Goal: Task Accomplishment & Management: Manage account settings

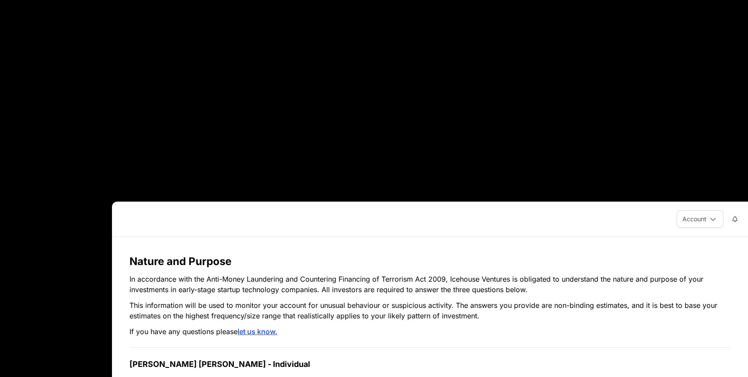
scroll to position [229, 0]
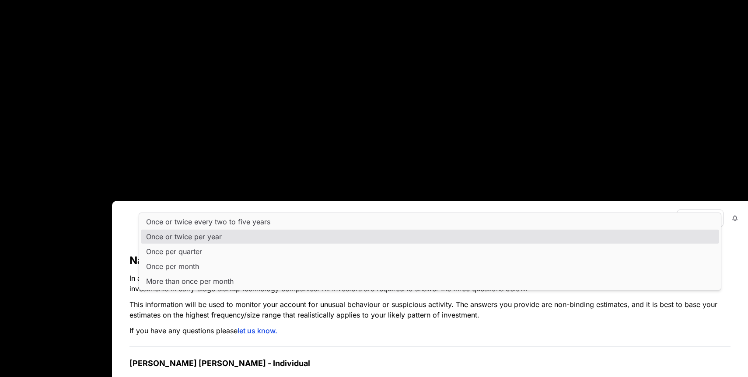
click at [212, 235] on span "Once or twice per year" at bounding box center [184, 236] width 76 height 7
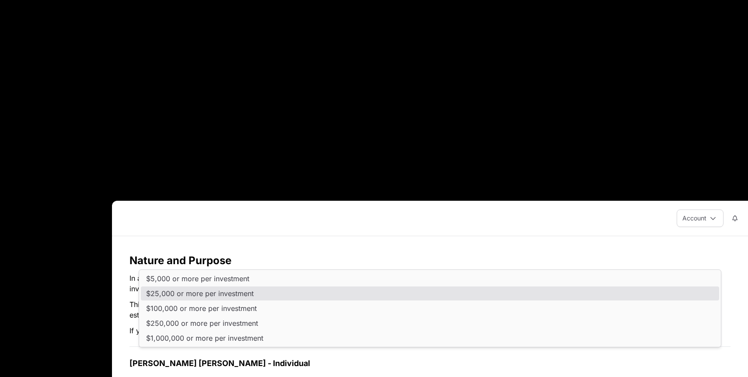
click at [224, 292] on span "$25,000 or more per investment" at bounding box center [200, 293] width 108 height 7
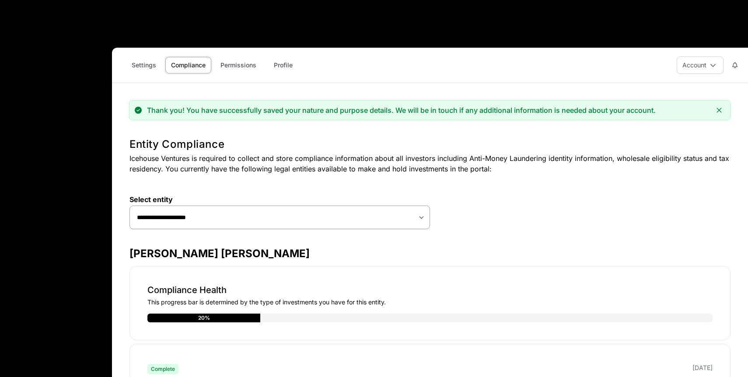
scroll to position [380, 0]
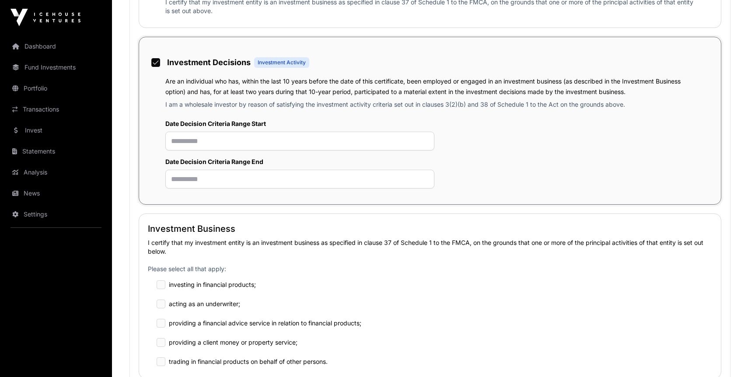
scroll to position [634, 0]
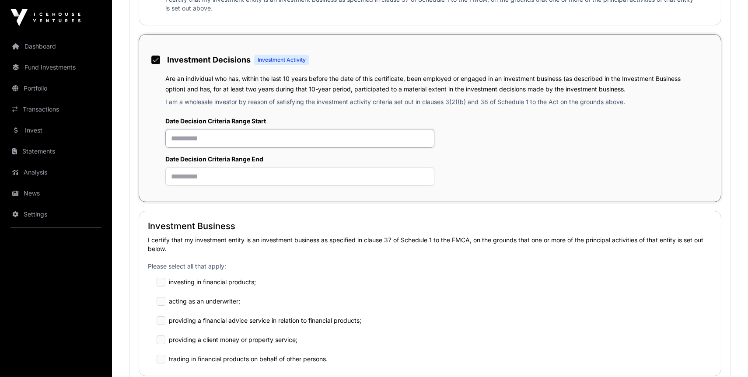
click at [168, 136] on input "text" at bounding box center [299, 138] width 269 height 19
type input "**********"
click at [180, 181] on input "text" at bounding box center [299, 176] width 269 height 19
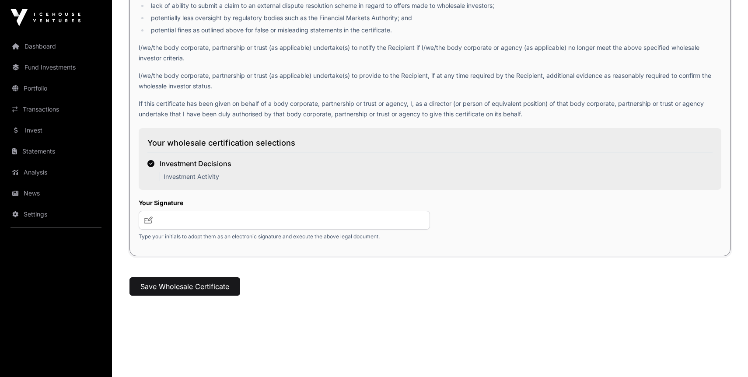
scroll to position [1210, 0]
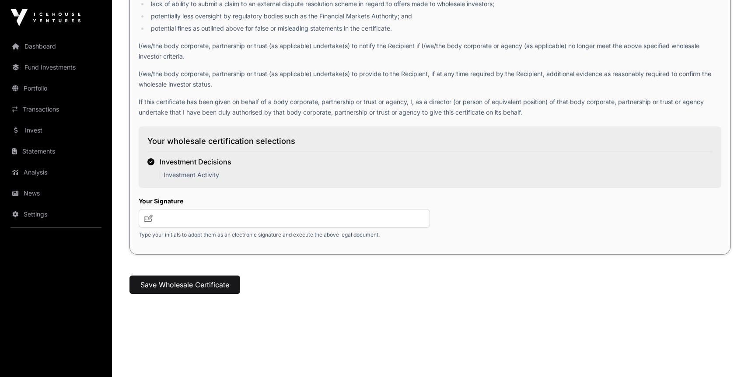
type input "**********"
click at [198, 219] on input "text" at bounding box center [284, 218] width 291 height 19
type input "**"
click at [201, 283] on button "Save Wholesale Certificate" at bounding box center [185, 285] width 111 height 18
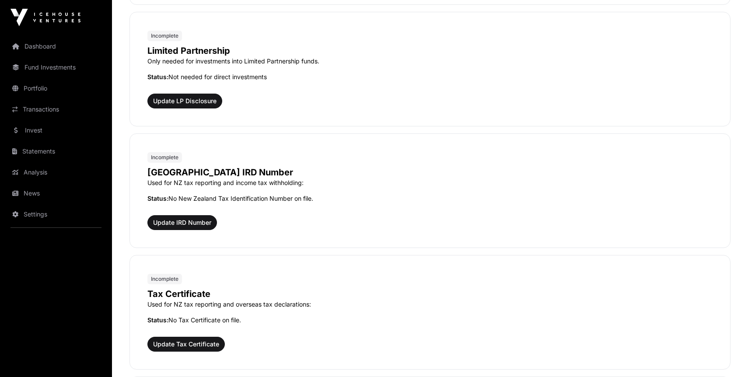
scroll to position [719, 0]
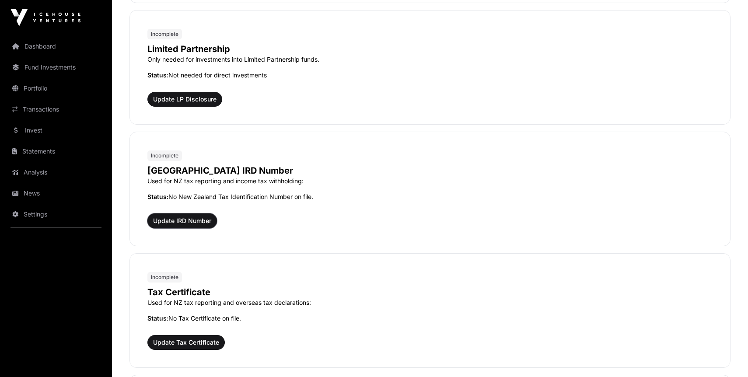
click at [190, 221] on span "Update IRD Number" at bounding box center [182, 221] width 58 height 9
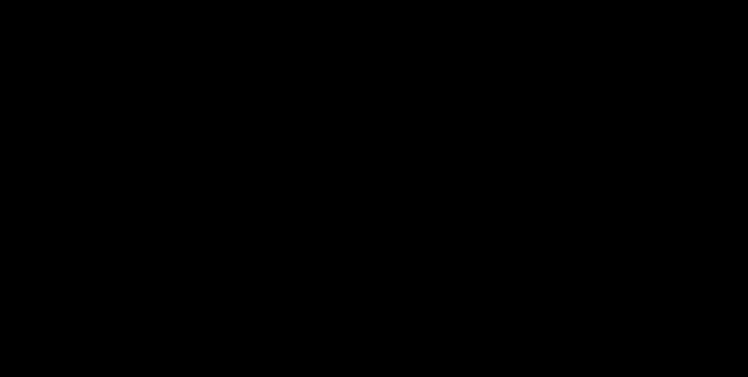
paste input "**********"
type input "**********"
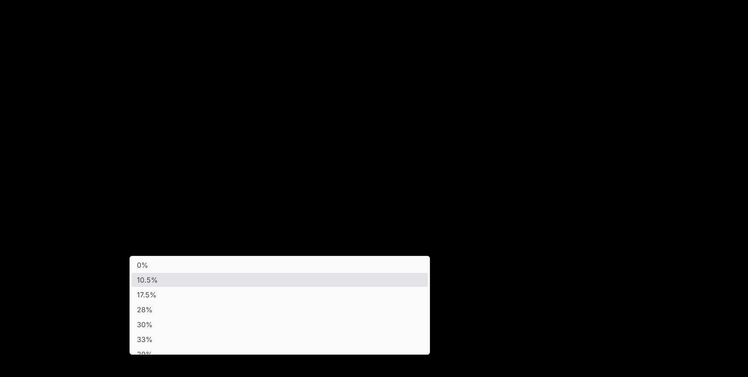
scroll to position [9, 0]
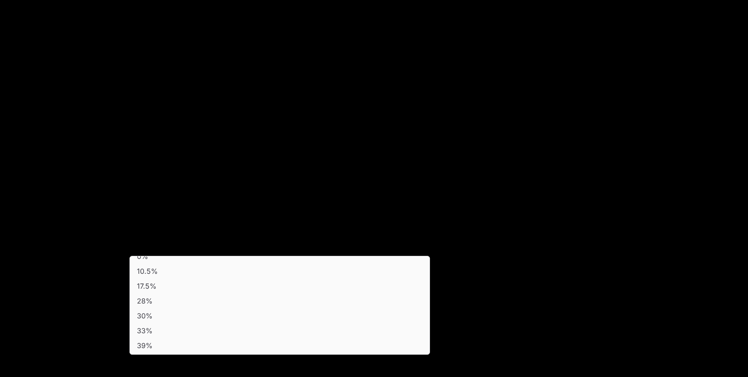
click at [236, 311] on li "30%" at bounding box center [280, 316] width 296 height 14
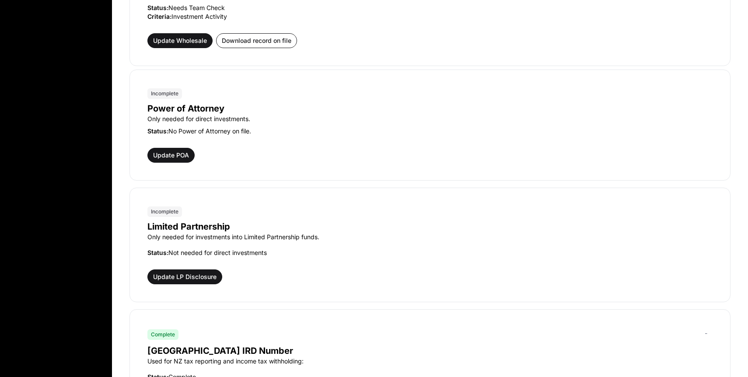
scroll to position [978, 0]
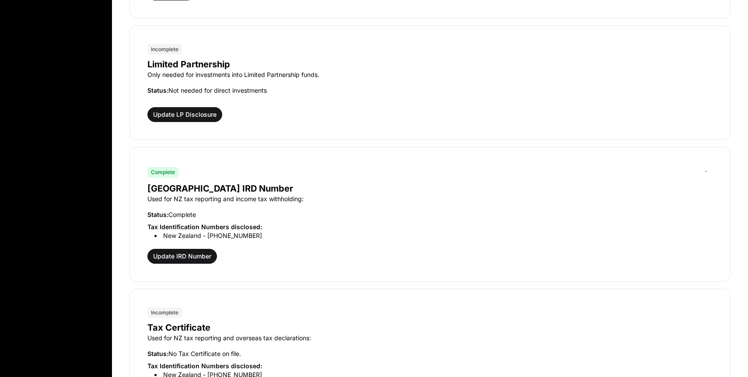
scroll to position [1197, 0]
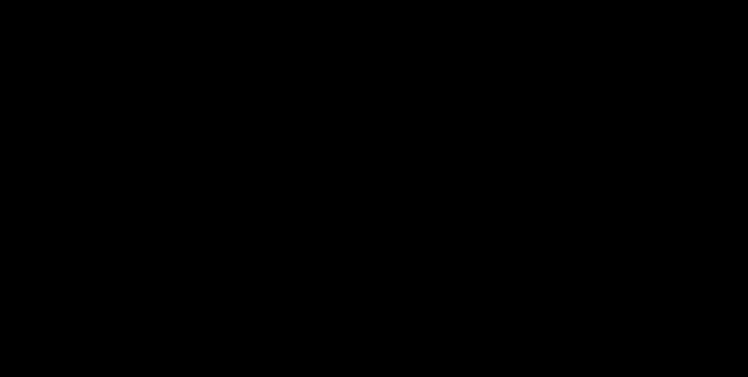
type input "**********"
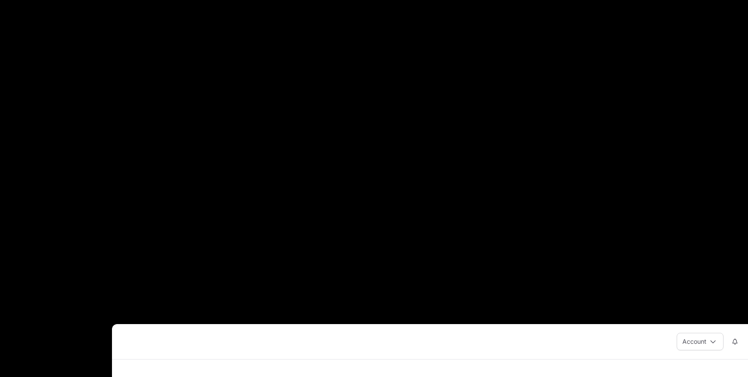
scroll to position [109, 0]
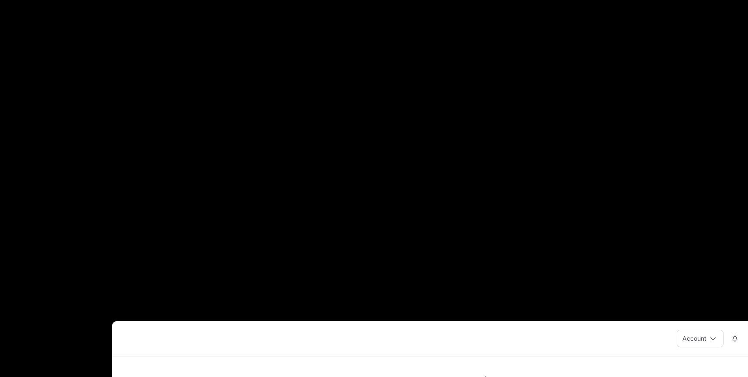
type input "**********"
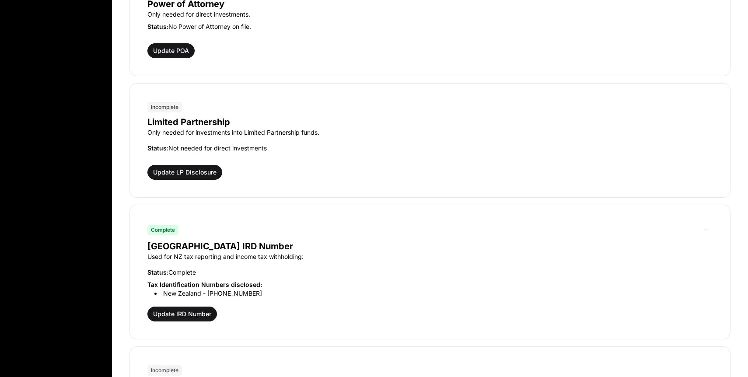
scroll to position [1077, 0]
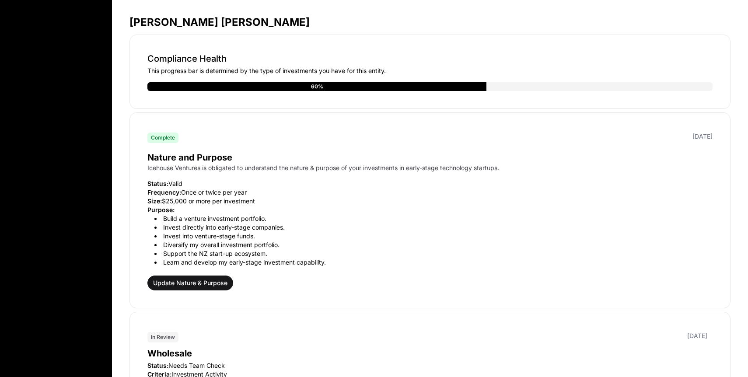
scroll to position [594, 0]
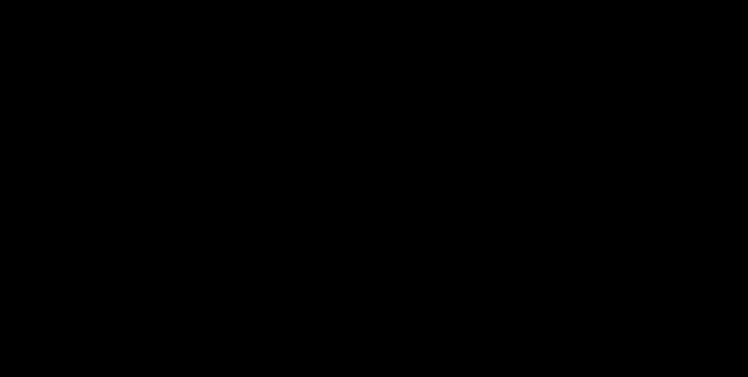
select select
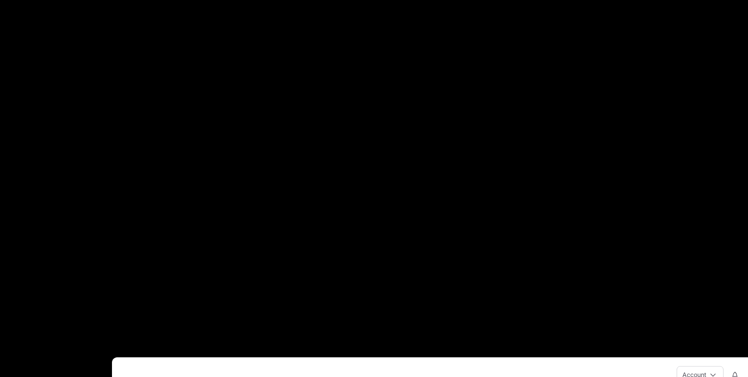
type input "**********"
type input "********"
select select "*"
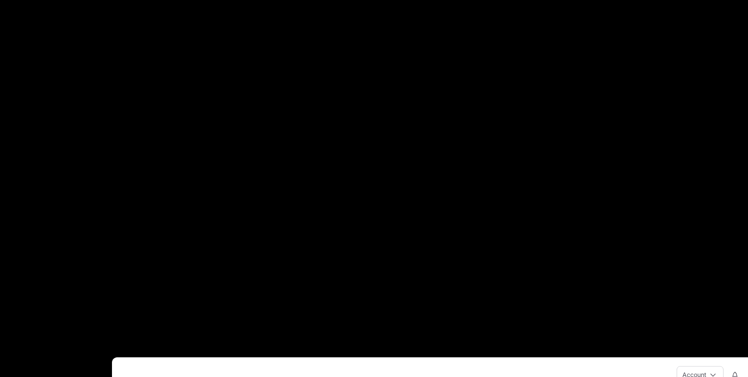
type input "********"
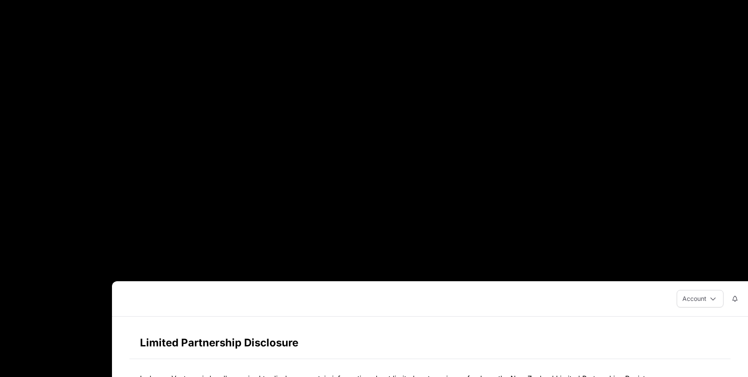
scroll to position [166, 0]
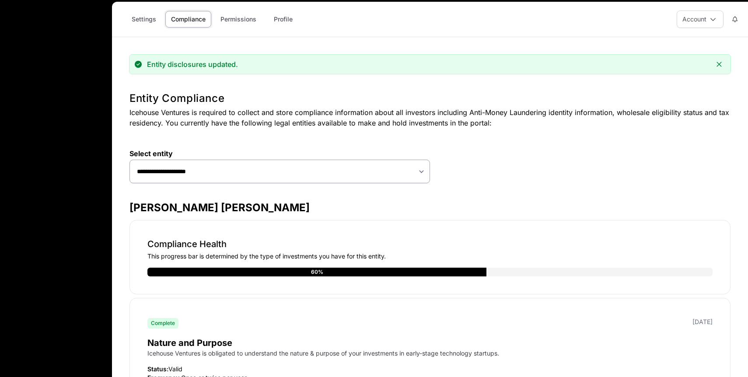
scroll to position [447, 0]
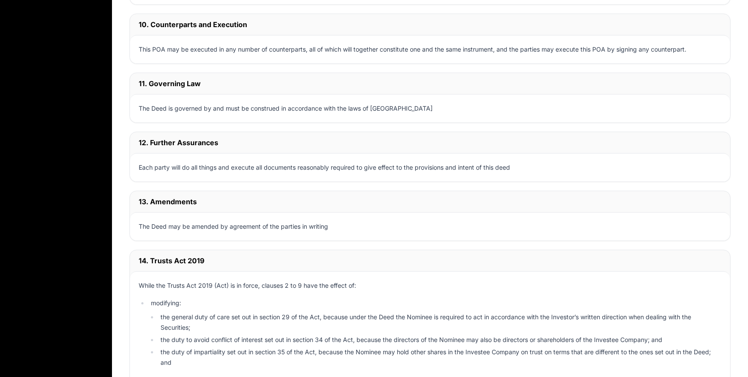
scroll to position [4610, 0]
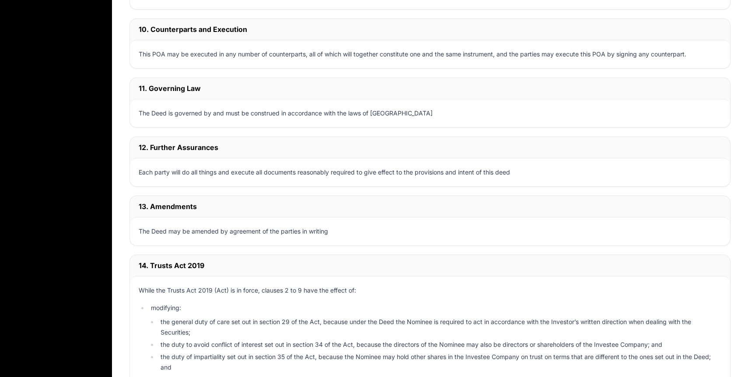
type input "**"
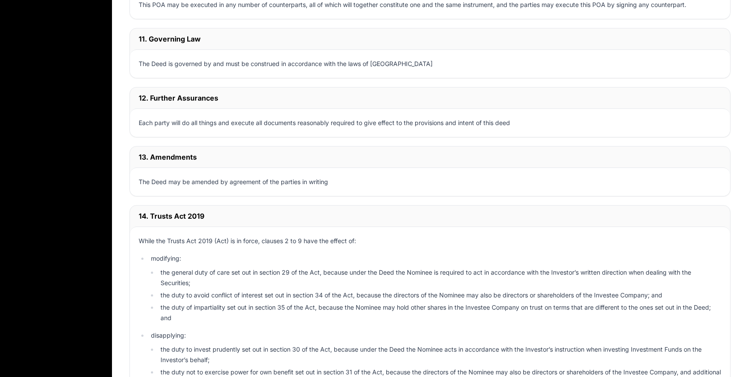
scroll to position [4684, 0]
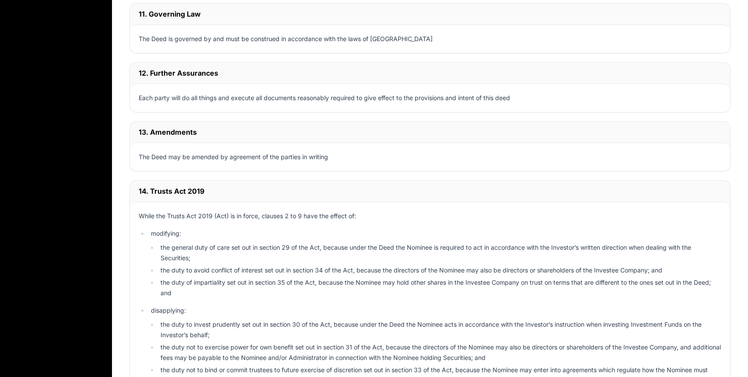
type input "**"
type input "**********"
type input "********"
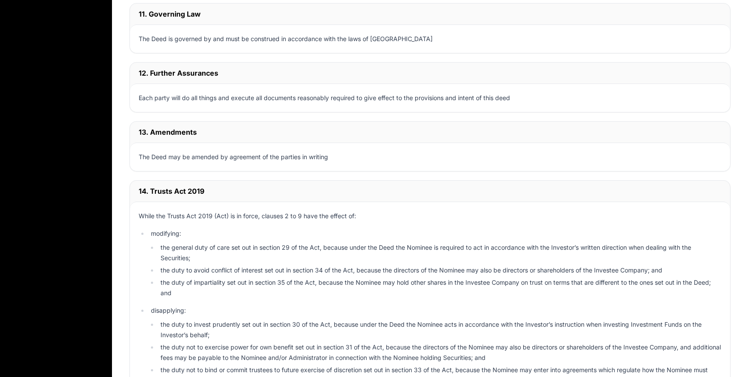
type input "********"
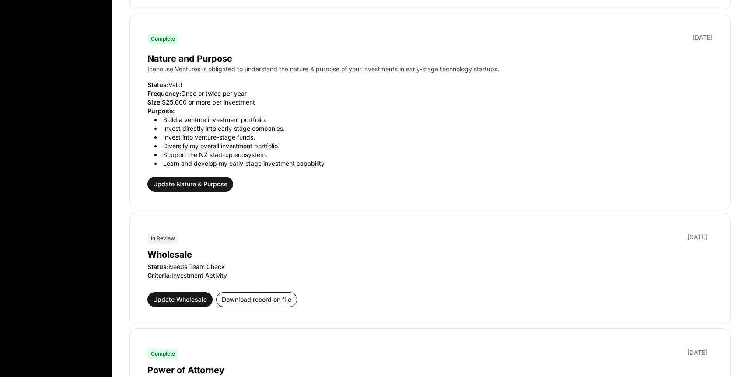
scroll to position [904, 0]
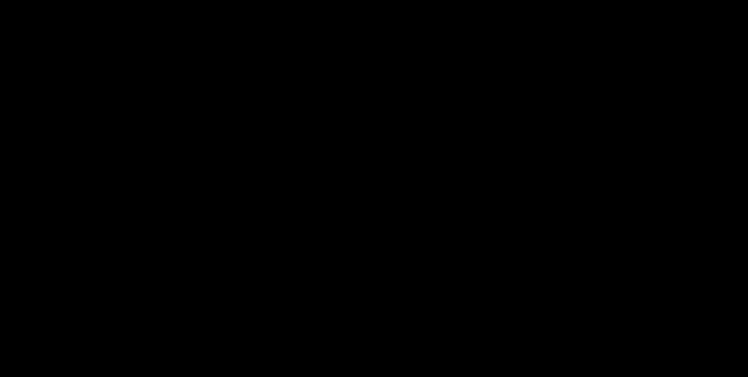
scroll to position [175, 0]
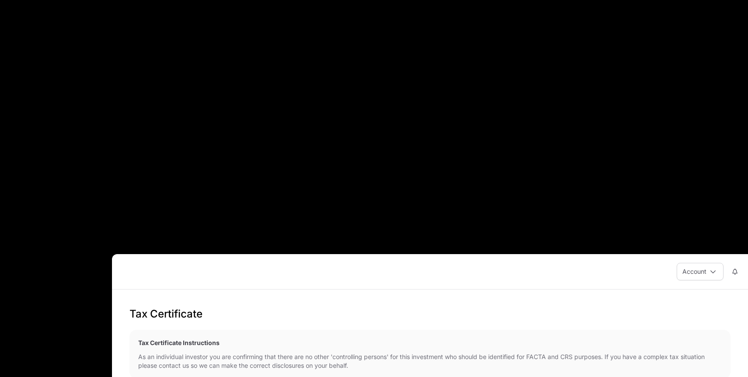
type input "**"
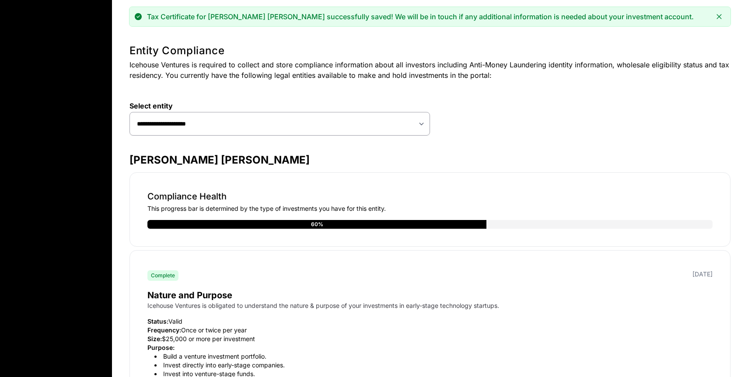
scroll to position [634, 0]
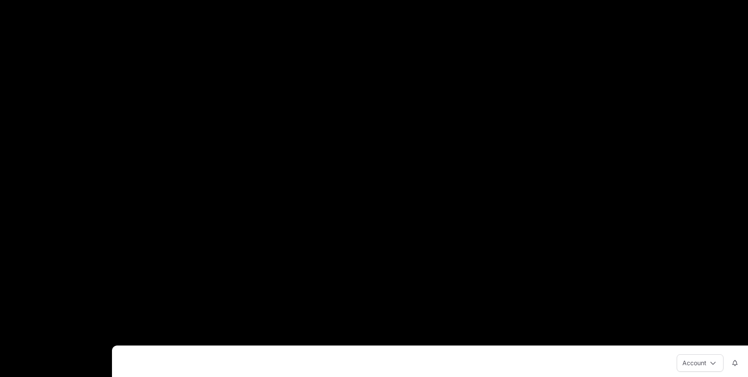
scroll to position [147, 0]
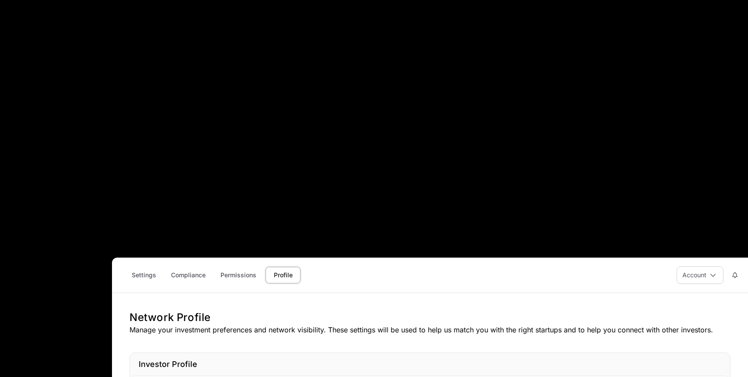
scroll to position [199, 0]
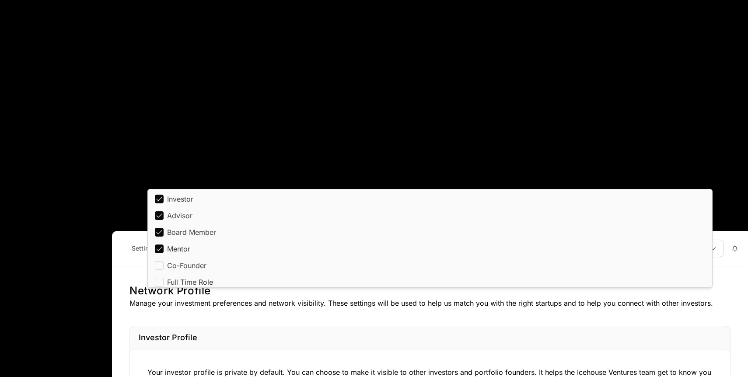
scroll to position [4, 0]
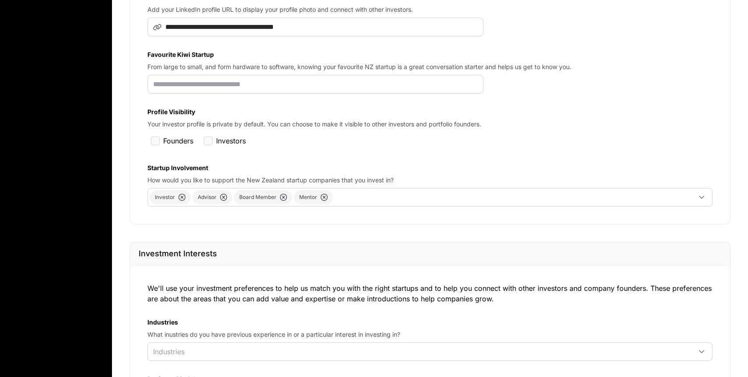
scroll to position [699, 0]
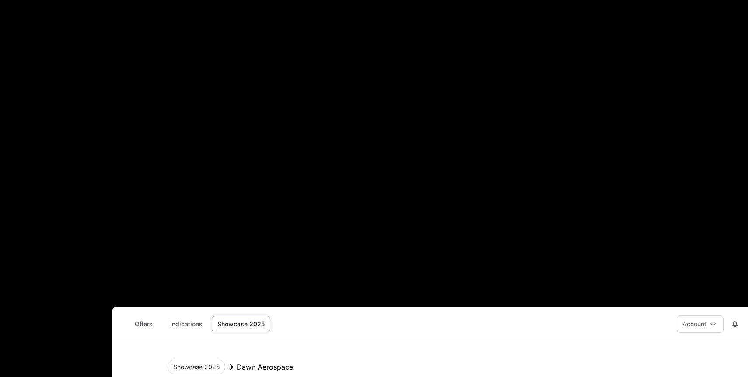
scroll to position [124, 0]
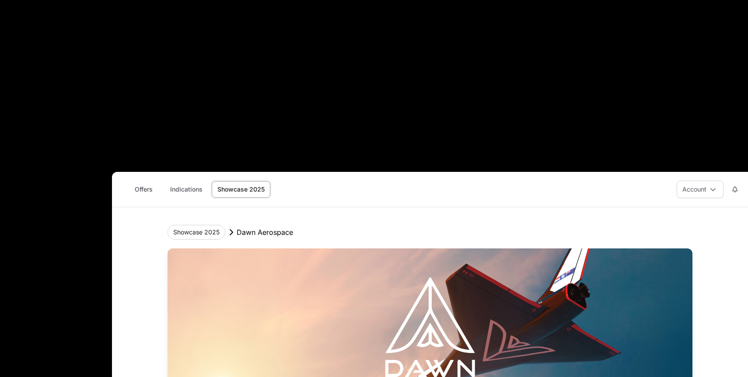
scroll to position [257, 0]
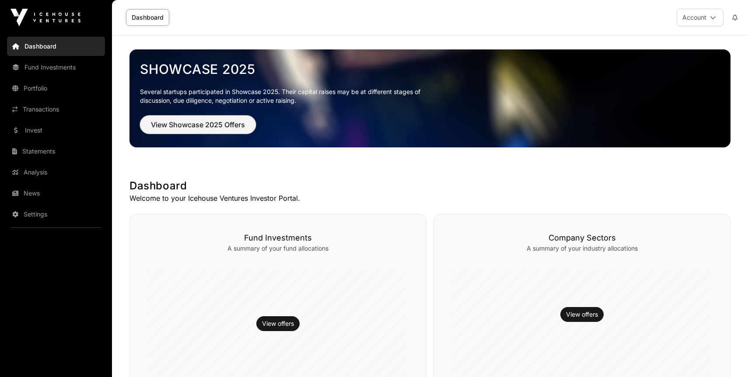
click at [236, 125] on span "View Showcase 2025 Offers" at bounding box center [198, 124] width 94 height 11
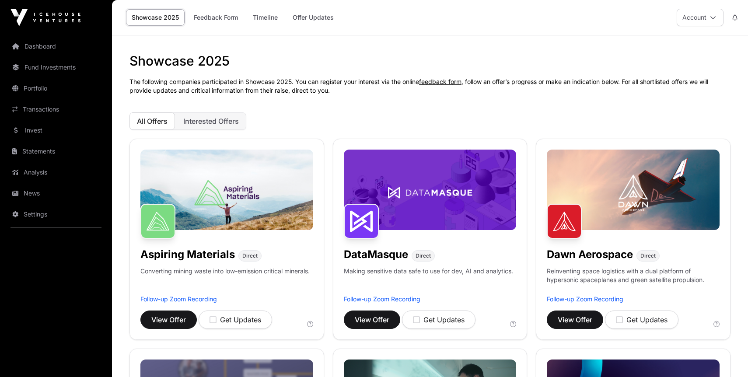
click at [249, 198] on img at bounding box center [226, 190] width 173 height 81
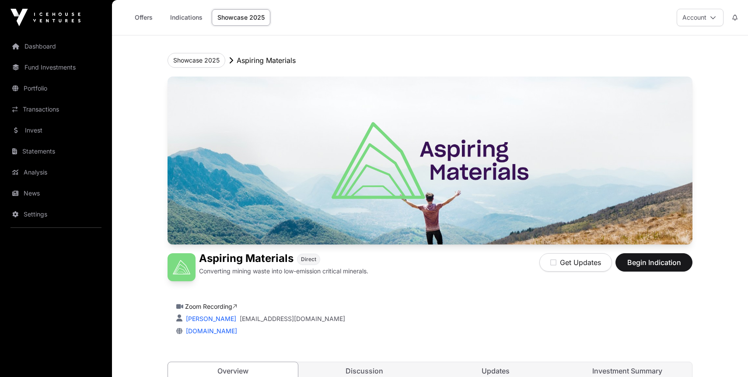
scroll to position [129, 0]
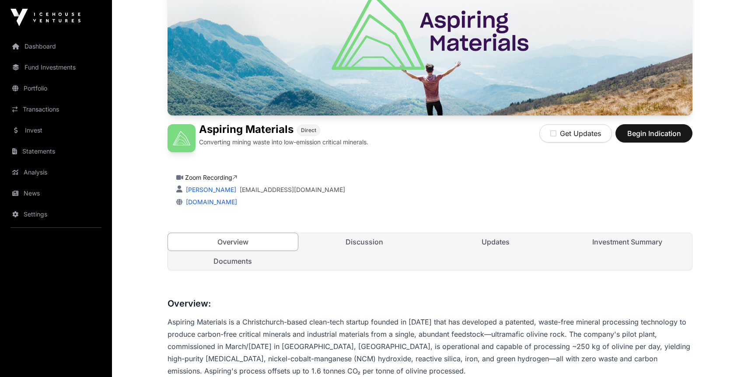
click at [245, 268] on link "Documents" at bounding box center [233, 261] width 130 height 18
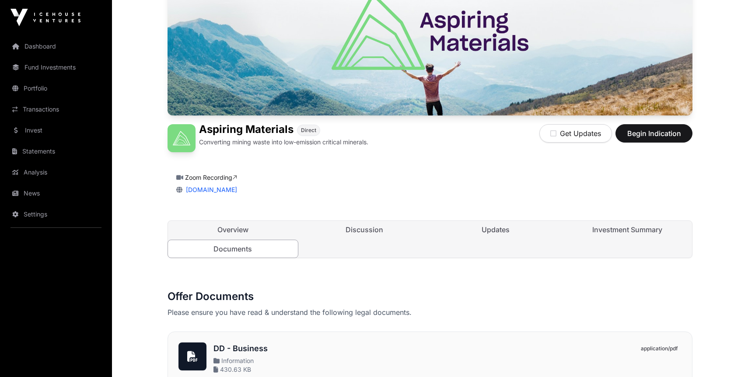
scroll to position [259, 0]
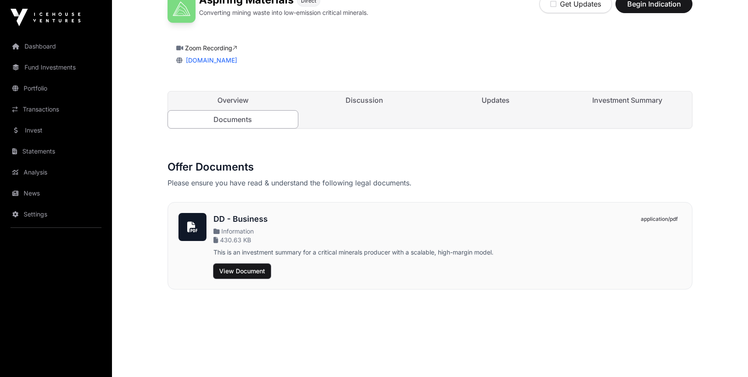
click at [242, 272] on span "View Document" at bounding box center [242, 271] width 46 height 9
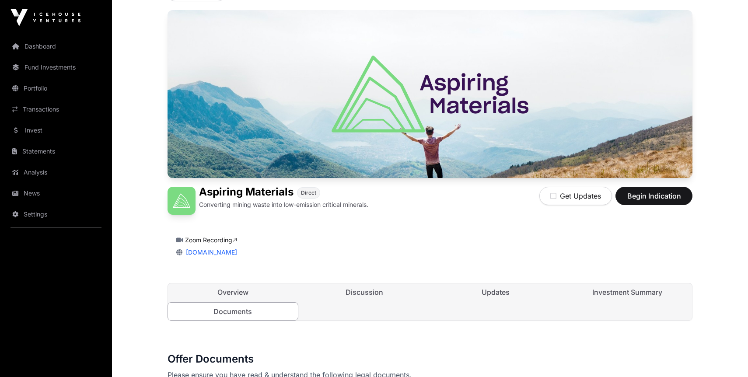
scroll to position [66, 0]
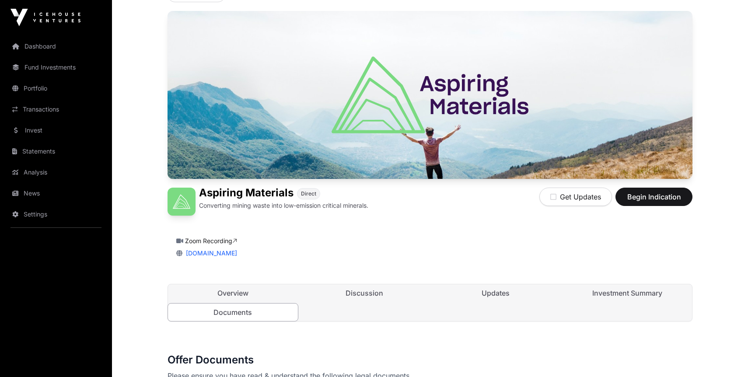
scroll to position [129, 0]
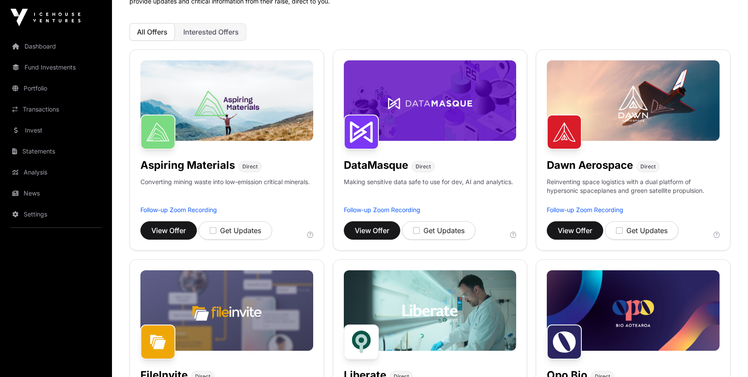
scroll to position [90, 0]
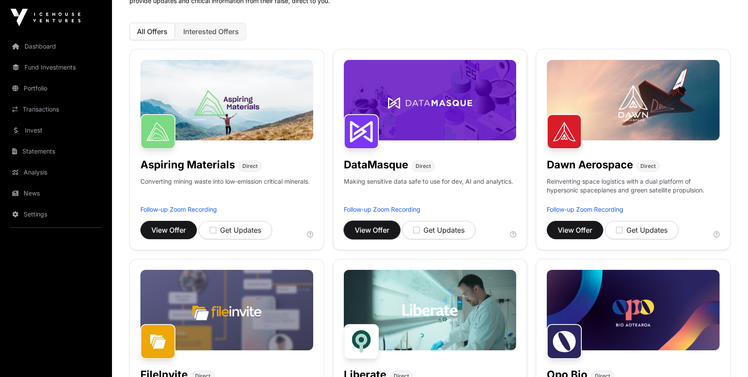
click at [369, 228] on span "View Offer" at bounding box center [372, 230] width 35 height 11
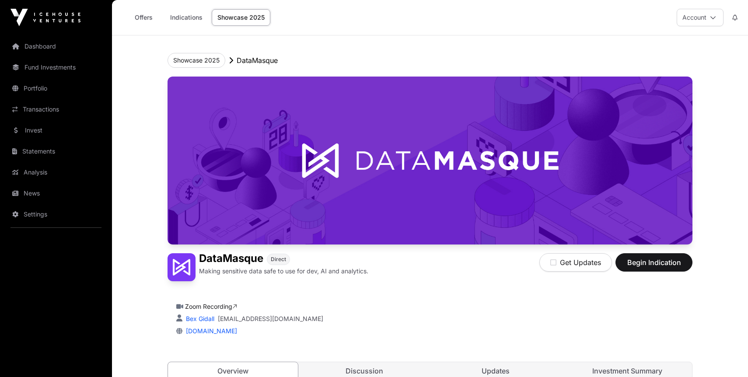
scroll to position [198, 0]
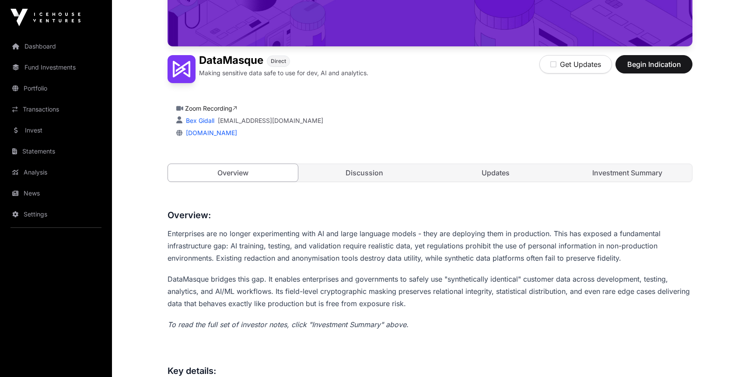
click at [371, 176] on link "Discussion" at bounding box center [365, 173] width 130 height 18
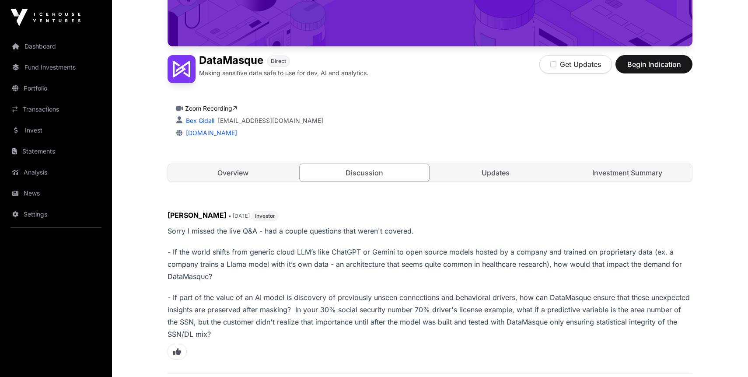
click at [479, 176] on link "Updates" at bounding box center [496, 173] width 130 height 18
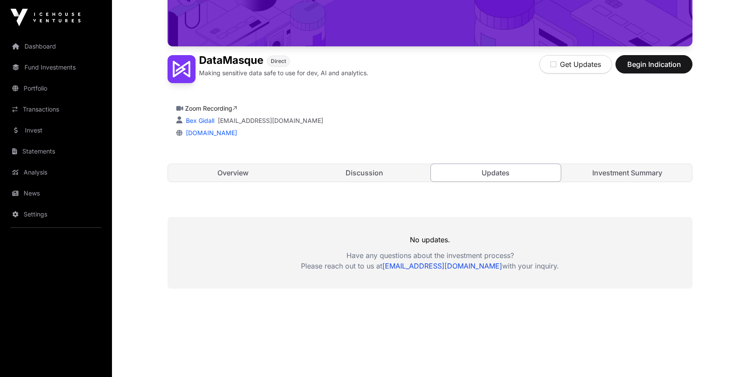
click at [596, 169] on link "Investment Summary" at bounding box center [628, 173] width 130 height 18
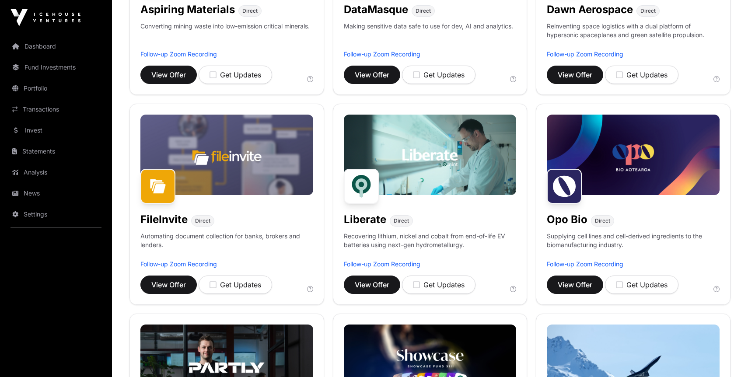
scroll to position [268, 0]
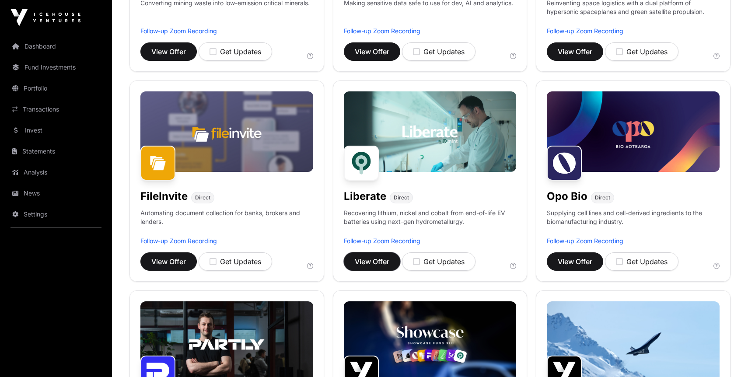
click at [368, 257] on span "View Offer" at bounding box center [372, 261] width 35 height 11
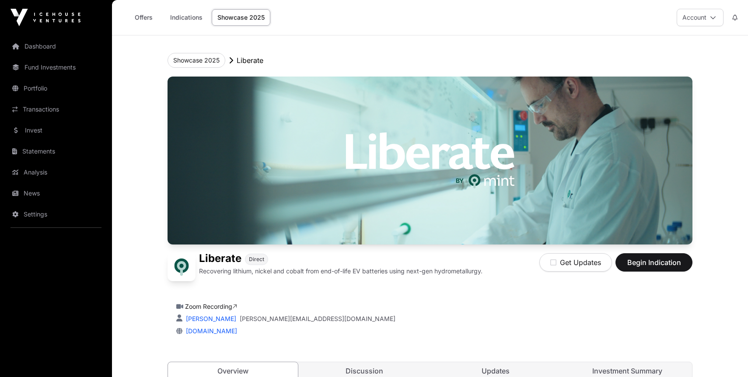
scroll to position [211, 0]
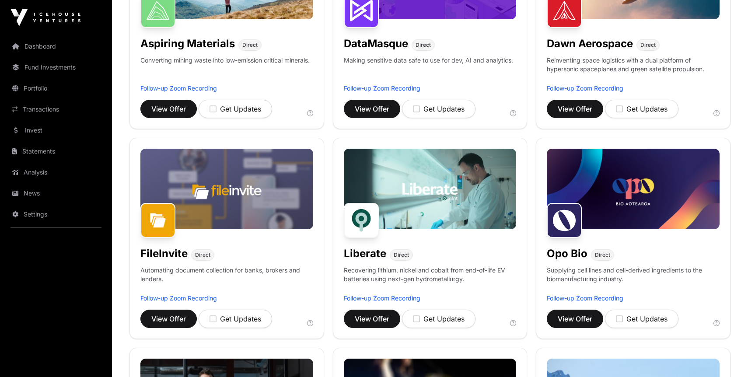
scroll to position [268, 0]
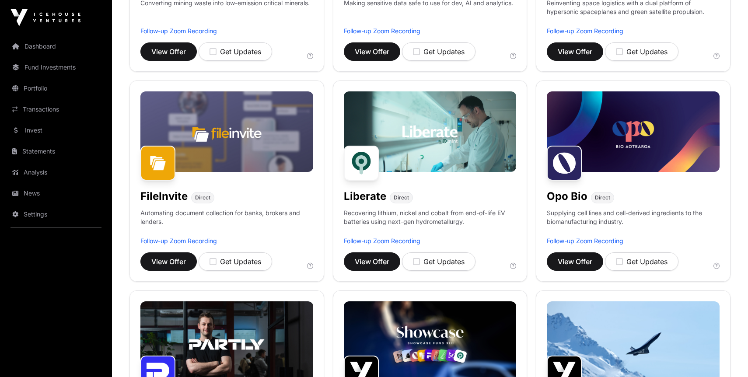
click at [368, 196] on h1 "Liberate" at bounding box center [365, 196] width 42 height 14
click at [371, 270] on button "View Offer" at bounding box center [372, 261] width 56 height 18
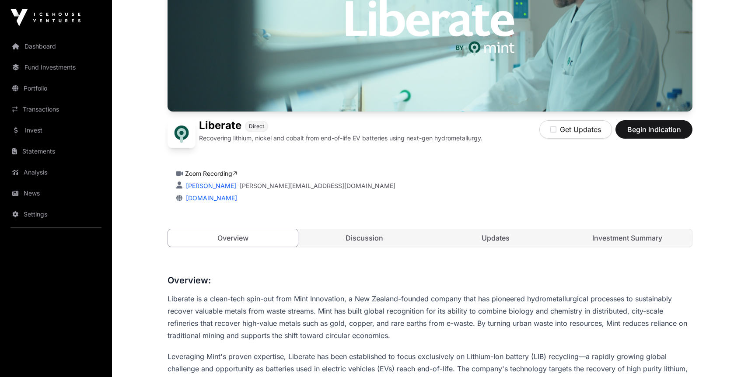
scroll to position [256, 0]
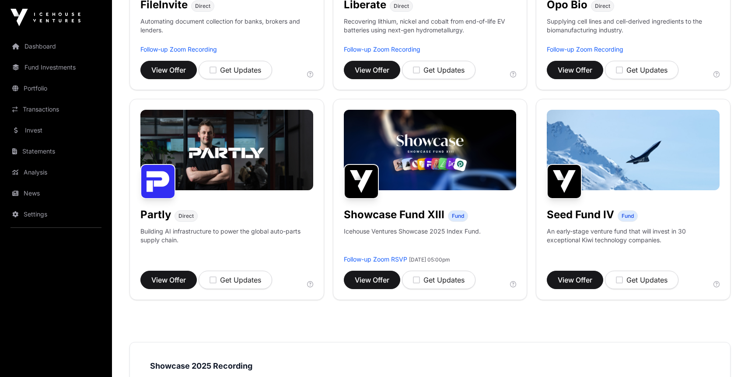
scroll to position [462, 0]
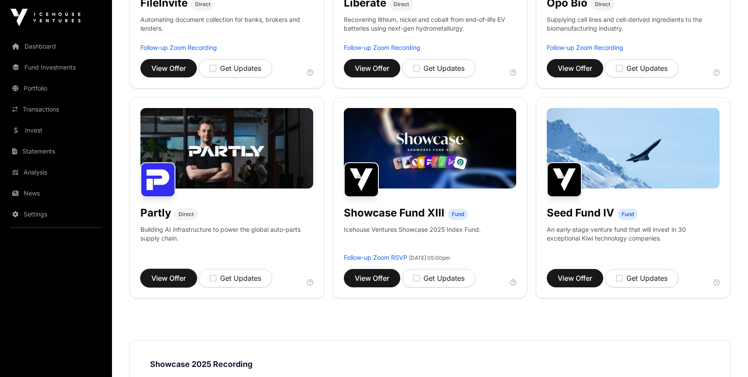
click at [175, 280] on span "View Offer" at bounding box center [168, 278] width 35 height 11
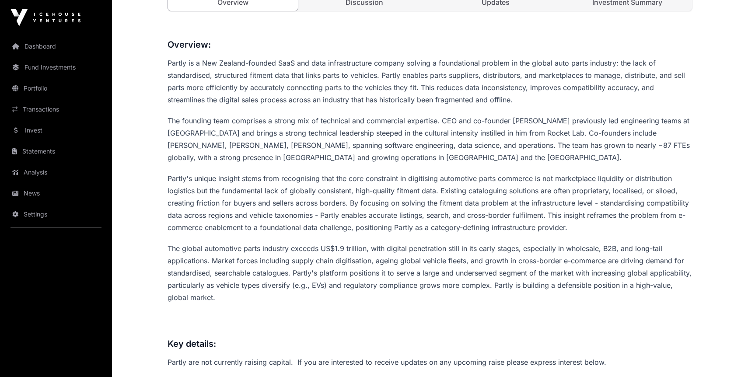
scroll to position [467, 0]
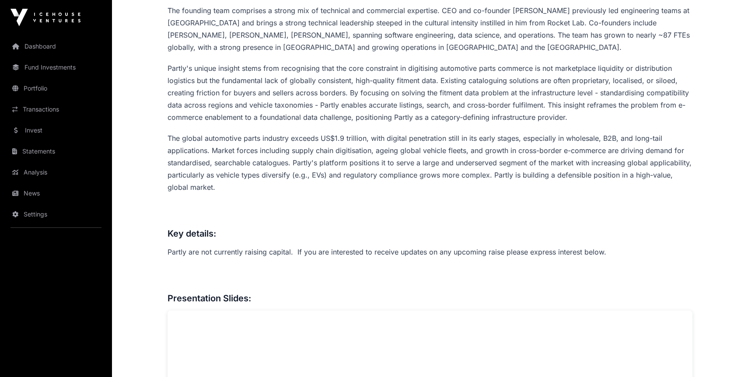
scroll to position [462, 0]
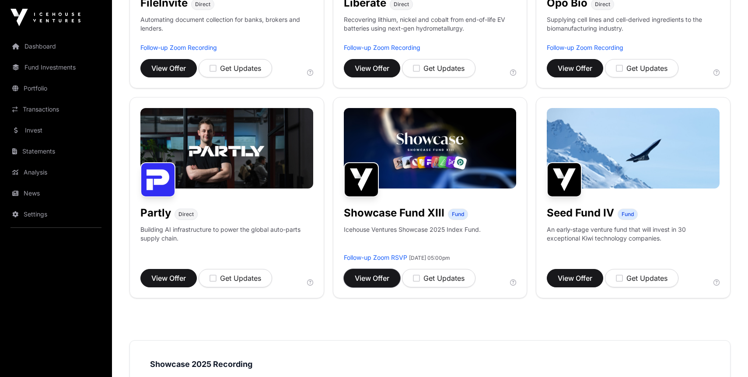
click at [378, 279] on span "View Offer" at bounding box center [372, 278] width 35 height 11
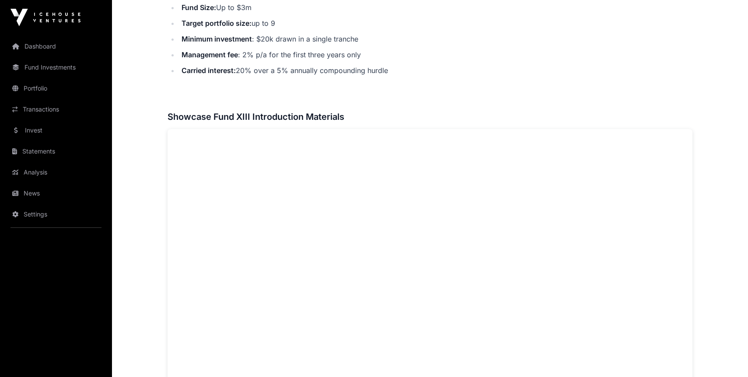
scroll to position [298, 0]
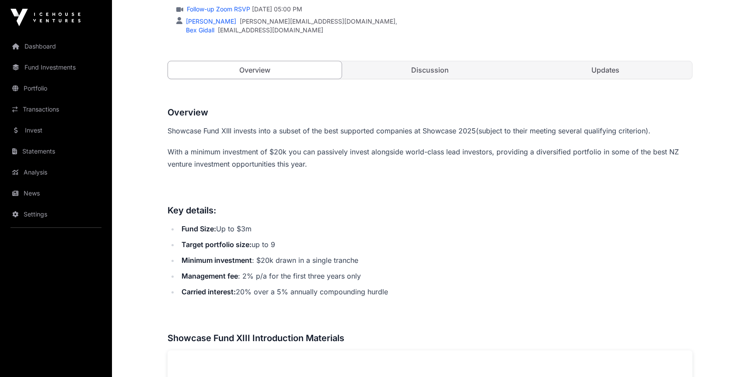
click at [449, 69] on link "Discussion" at bounding box center [430, 70] width 174 height 18
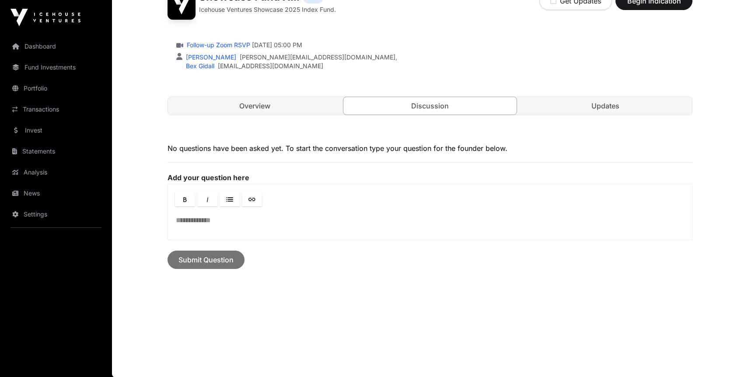
click at [574, 104] on link "Updates" at bounding box center [605, 106] width 174 height 18
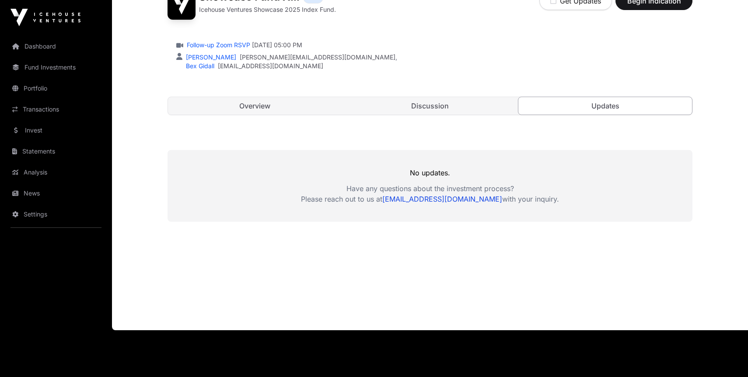
scroll to position [215, 0]
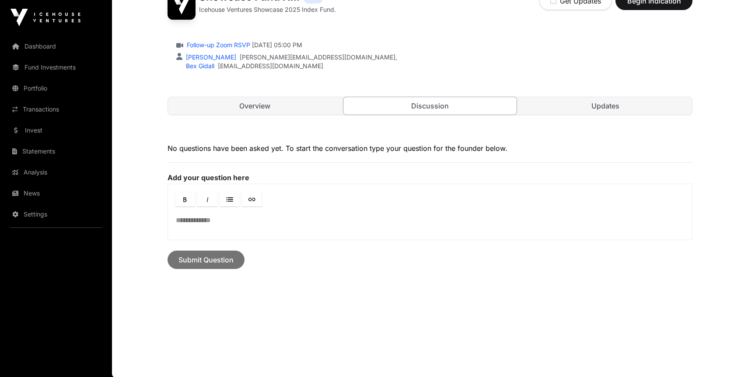
scroll to position [298, 0]
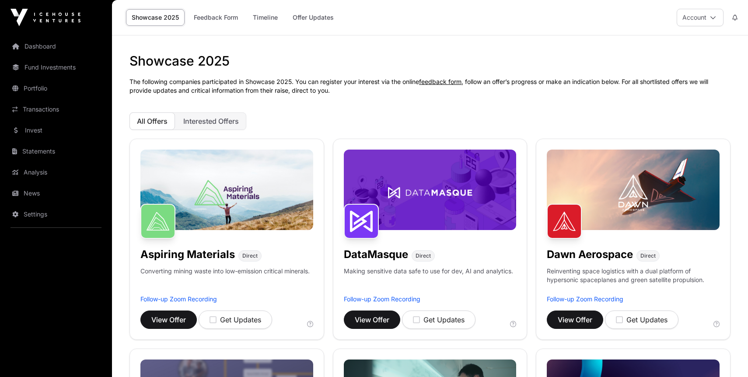
click at [234, 121] on span "Interested Offers" at bounding box center [211, 121] width 56 height 9
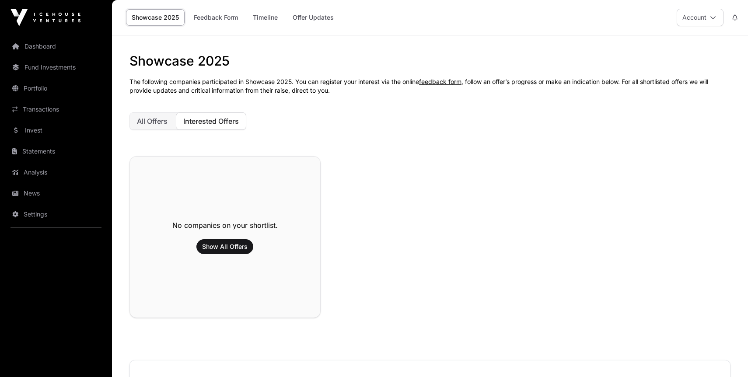
click at [159, 118] on span "All Offers" at bounding box center [152, 121] width 31 height 9
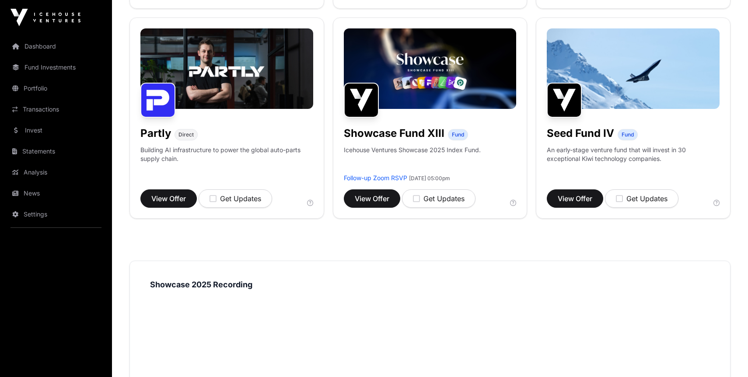
scroll to position [609, 0]
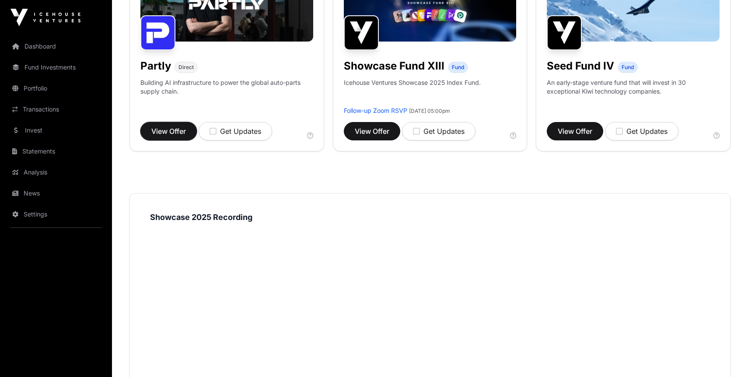
click at [164, 130] on span "View Offer" at bounding box center [168, 131] width 35 height 11
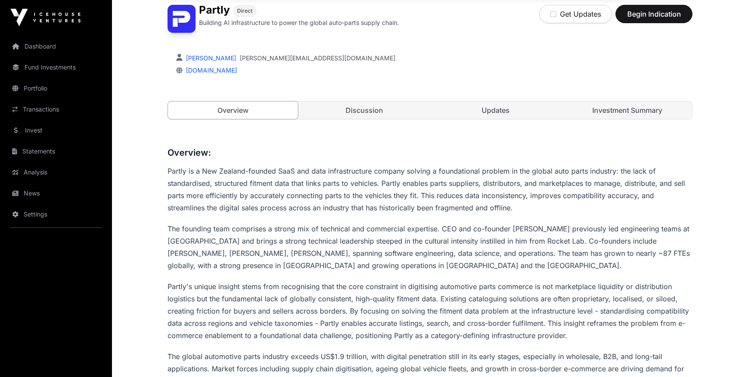
scroll to position [203, 0]
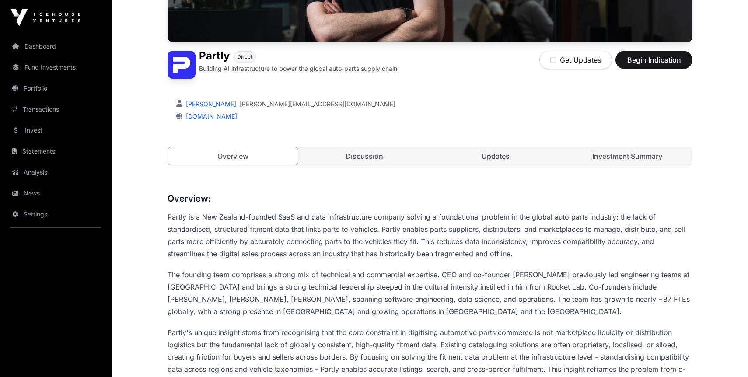
click at [356, 160] on link "Discussion" at bounding box center [365, 156] width 130 height 18
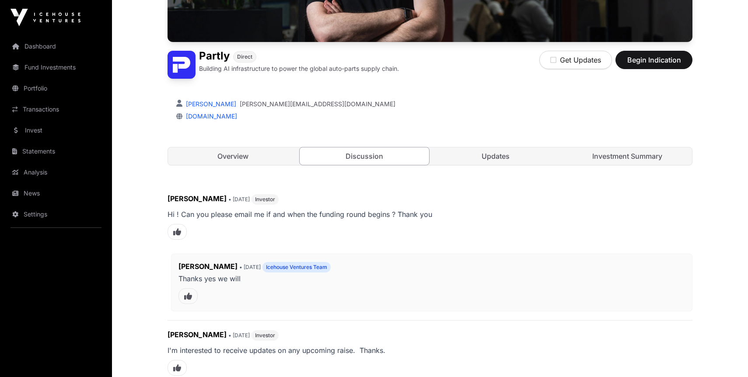
click at [459, 158] on link "Updates" at bounding box center [496, 156] width 130 height 18
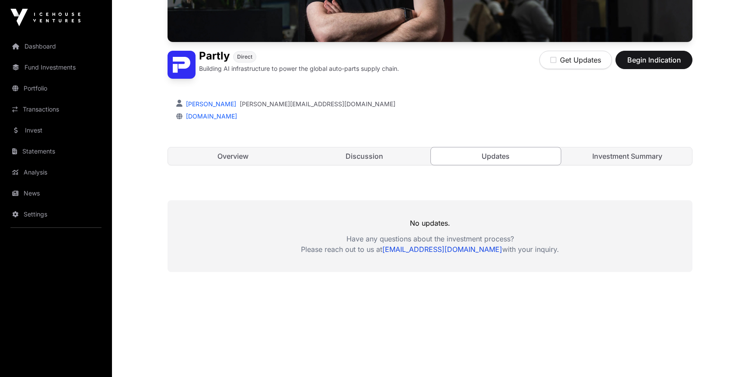
click at [582, 156] on link "Investment Summary" at bounding box center [628, 156] width 130 height 18
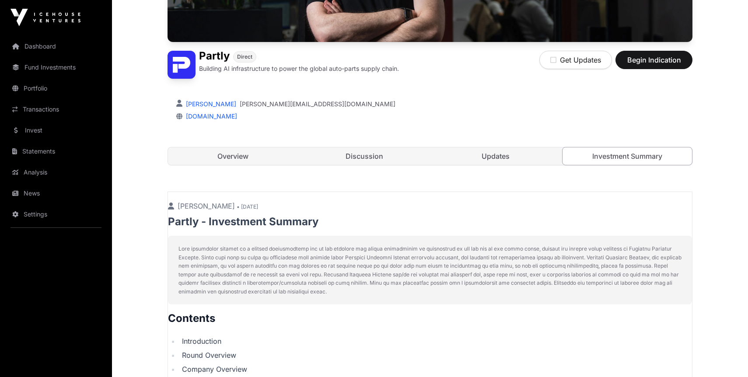
click at [375, 157] on link "Discussion" at bounding box center [365, 156] width 130 height 18
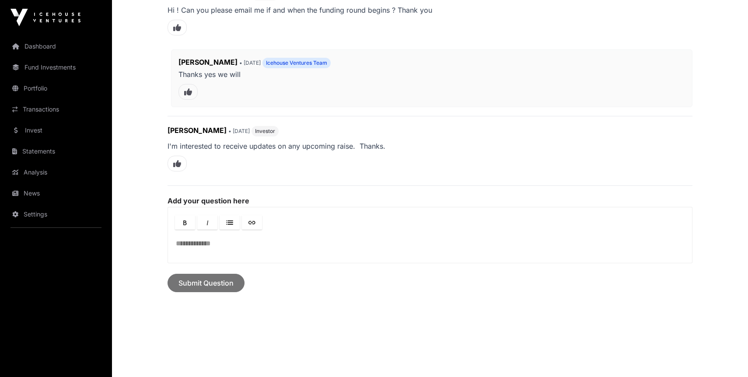
scroll to position [241, 0]
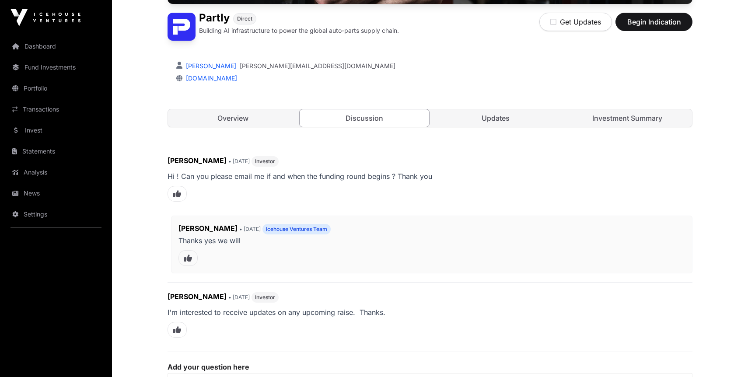
click at [481, 118] on link "Updates" at bounding box center [496, 118] width 130 height 18
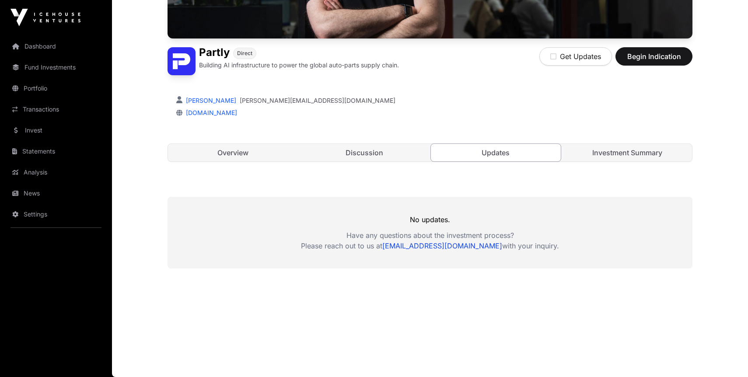
click at [646, 155] on link "Investment Summary" at bounding box center [628, 153] width 130 height 18
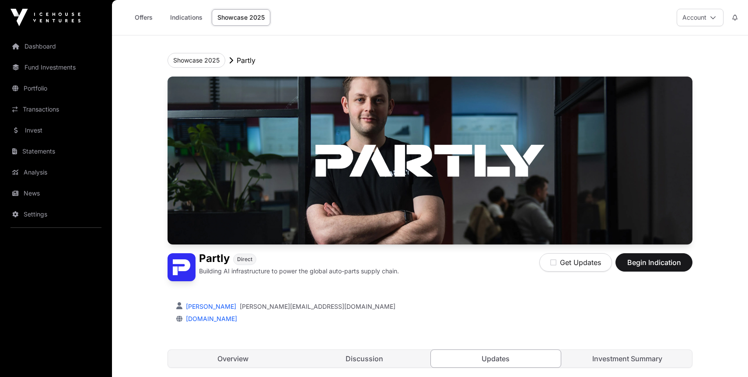
click at [193, 16] on link "Indications" at bounding box center [187, 17] width 44 height 17
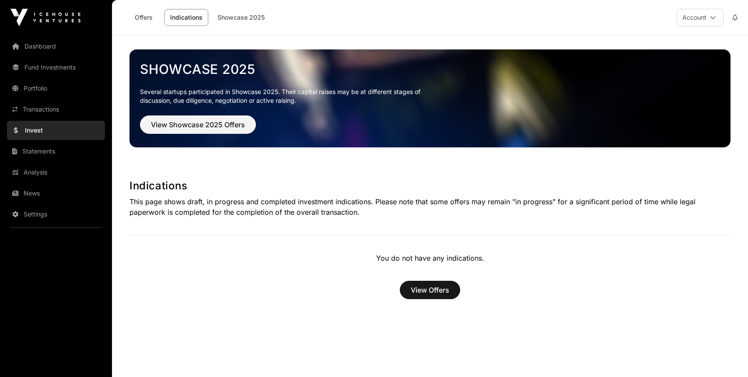
click at [140, 17] on link "Offers" at bounding box center [143, 17] width 35 height 17
click at [441, 294] on span "View Offers" at bounding box center [430, 290] width 39 height 11
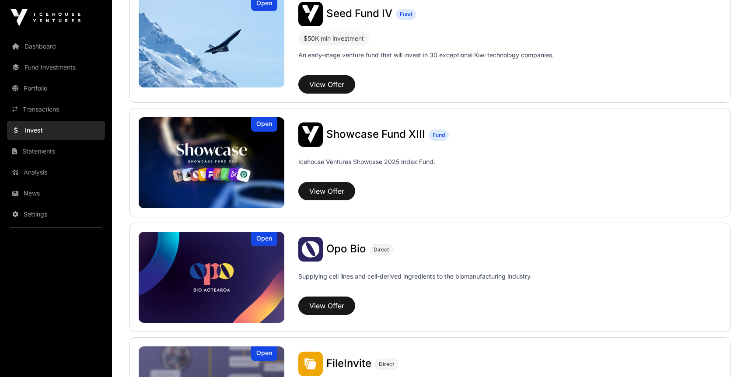
scroll to position [341, 0]
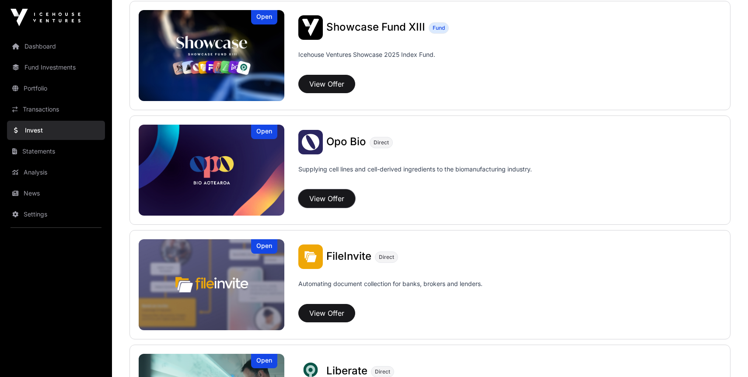
click at [324, 200] on button "View Offer" at bounding box center [326, 198] width 57 height 18
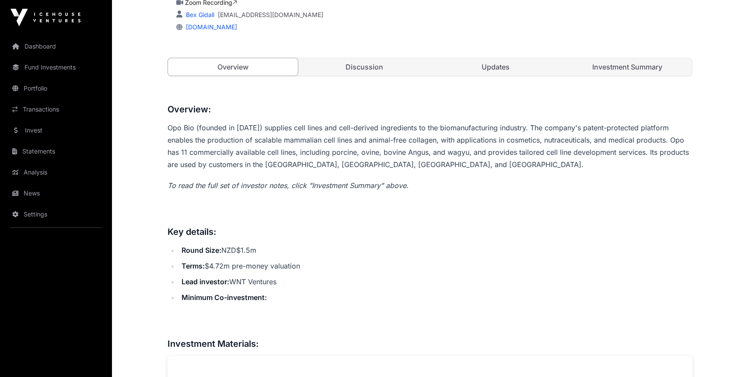
scroll to position [478, 0]
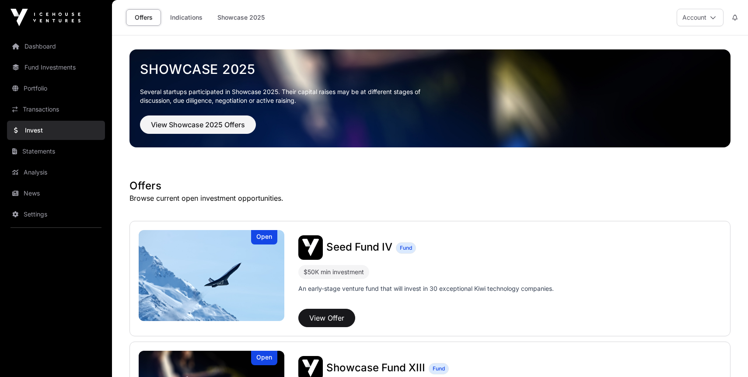
click at [60, 150] on link "Statements" at bounding box center [56, 151] width 98 height 19
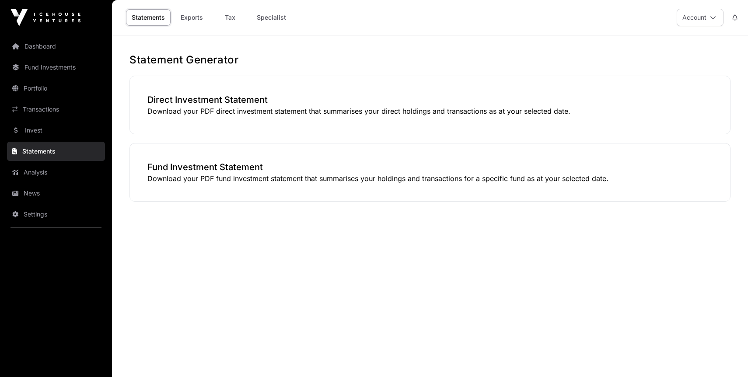
click at [46, 208] on link "Settings" at bounding box center [56, 214] width 98 height 19
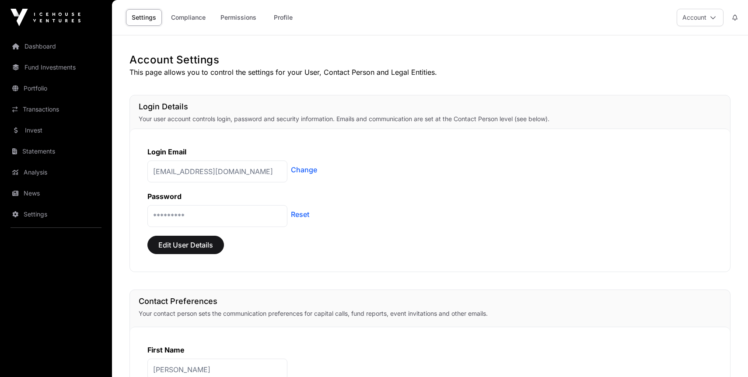
click at [177, 23] on link "Compliance" at bounding box center [188, 17] width 46 height 17
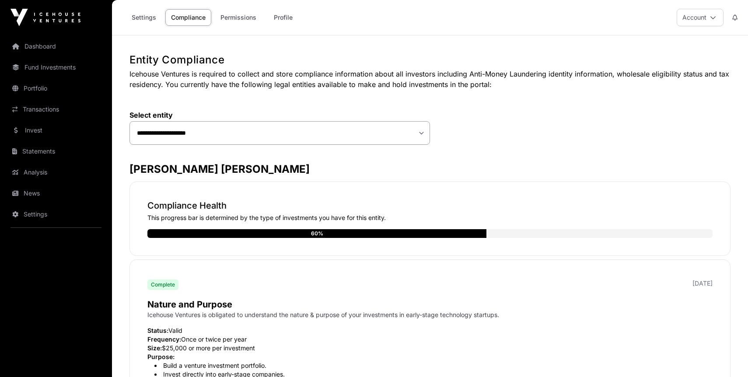
click at [235, 11] on link "Permissions" at bounding box center [238, 17] width 47 height 17
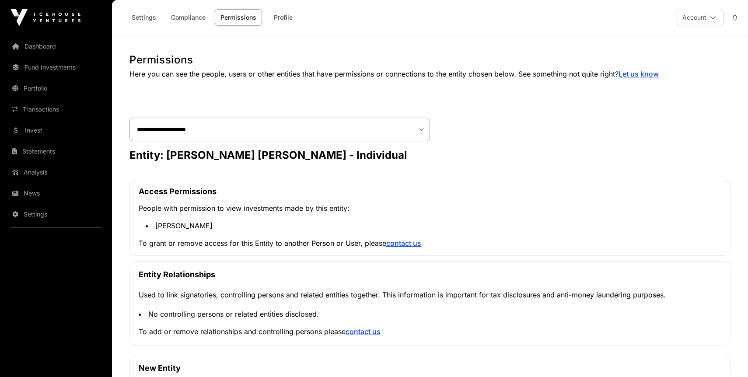
click at [284, 18] on link "Profile" at bounding box center [283, 17] width 35 height 17
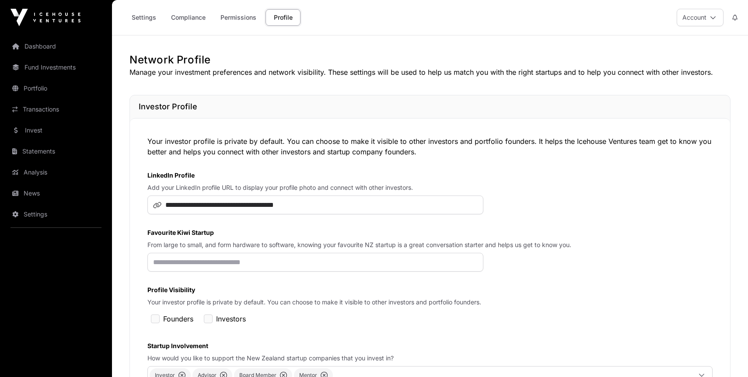
click at [48, 21] on img at bounding box center [46, 18] width 70 height 18
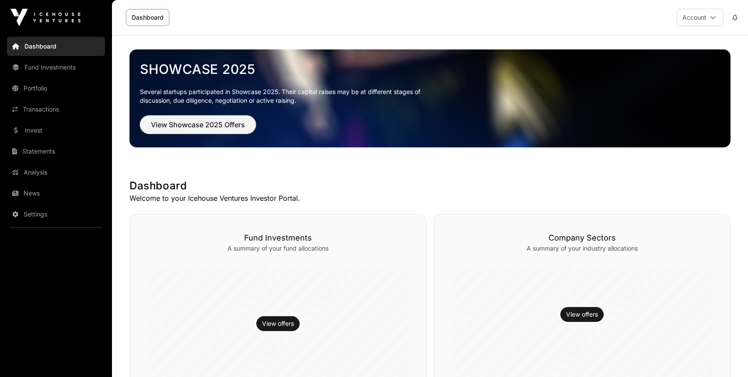
click at [217, 127] on span "View Showcase 2025 Offers" at bounding box center [198, 124] width 94 height 11
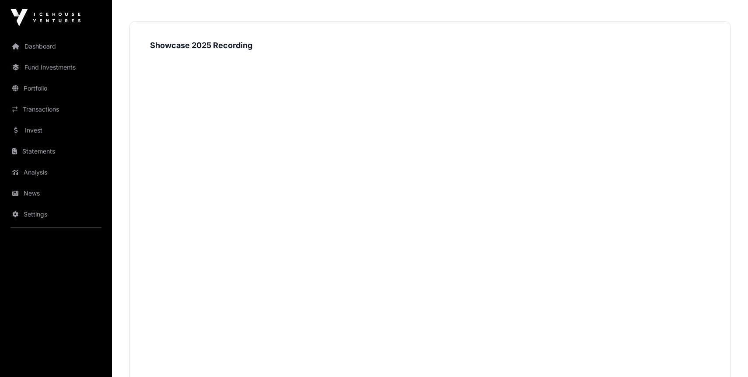
scroll to position [495, 0]
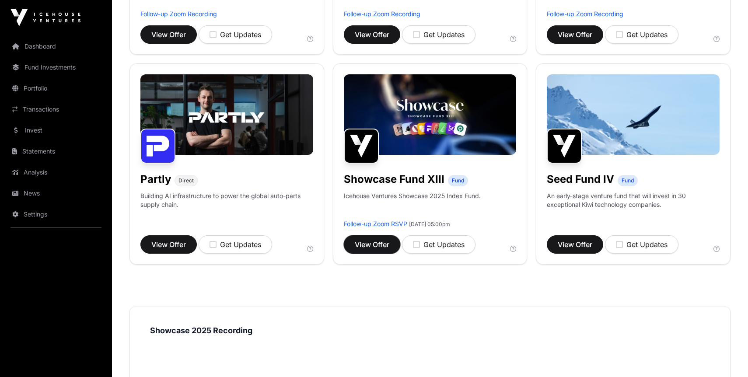
click at [357, 244] on span "View Offer" at bounding box center [372, 244] width 35 height 11
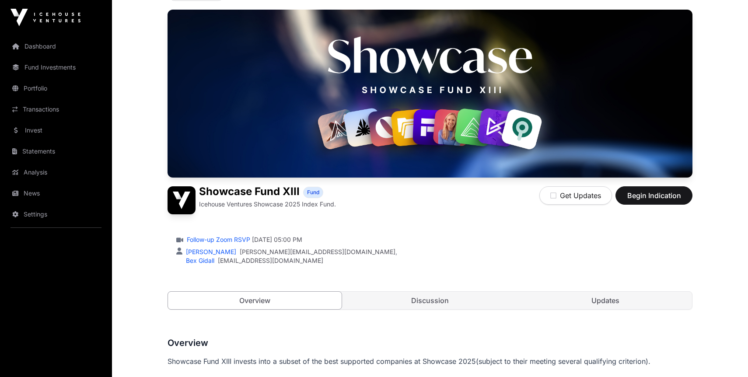
scroll to position [146, 0]
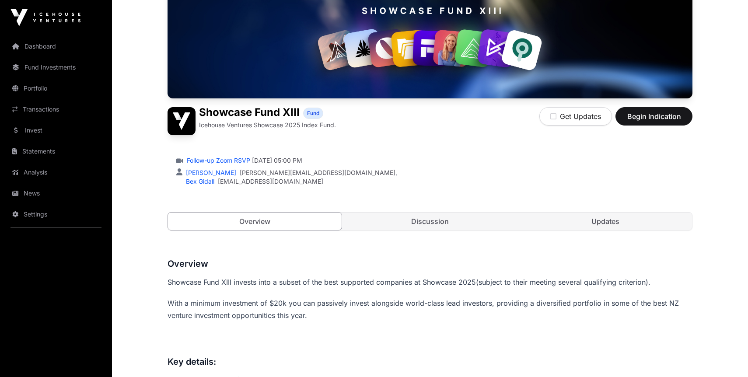
click at [375, 221] on link "Discussion" at bounding box center [430, 222] width 174 height 18
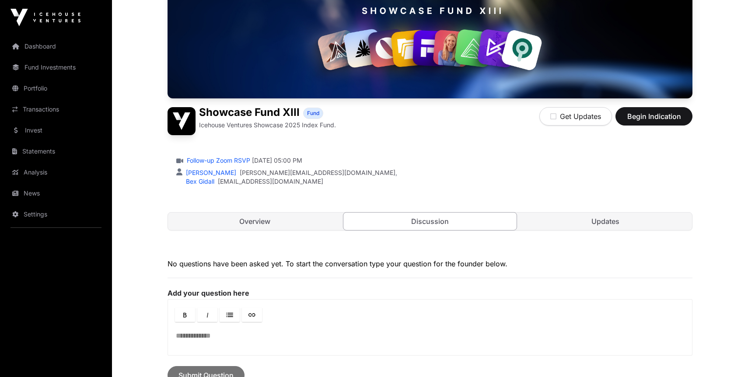
click at [565, 210] on div "Showcase Fund XIII Fund Icehouse Ventures Showcase 2025 Index Fund. Get Updates…" at bounding box center [430, 89] width 525 height 318
click at [566, 222] on link "Updates" at bounding box center [605, 222] width 174 height 18
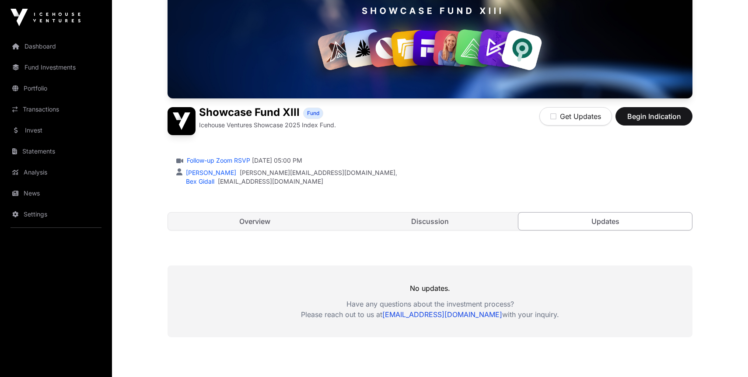
scroll to position [215, 0]
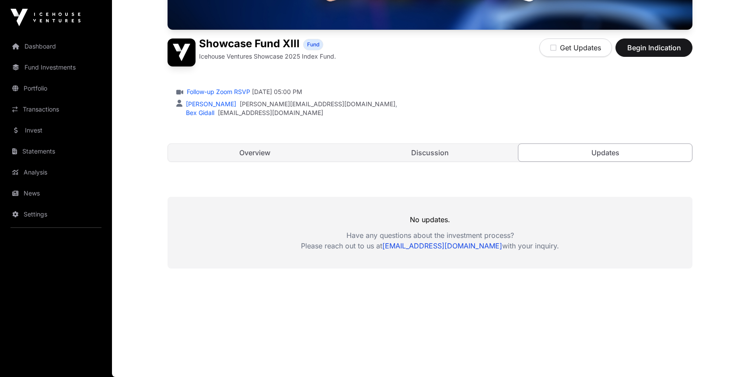
click at [279, 151] on link "Overview" at bounding box center [255, 153] width 174 height 18
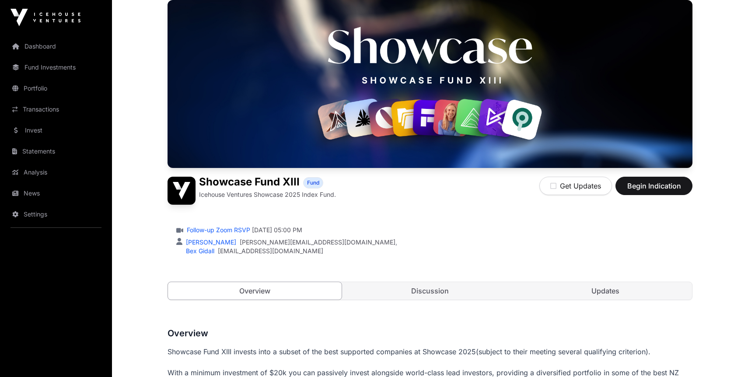
scroll to position [70, 0]
